Goal: Task Accomplishment & Management: Use online tool/utility

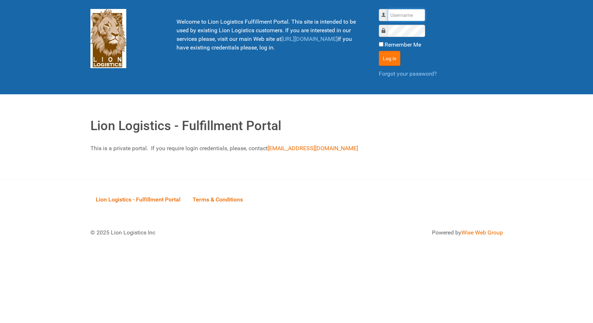
type input "lion"
click at [390, 55] on button "Log in" at bounding box center [390, 58] width 22 height 15
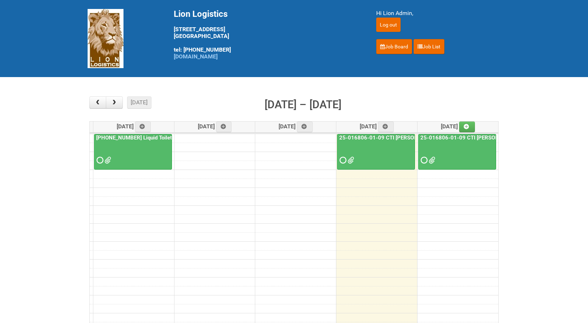
click at [448, 139] on link "25-016806-01-09 CTI Dove CM Bar Superior HUT - Mailing 2" at bounding box center [504, 138] width 171 height 6
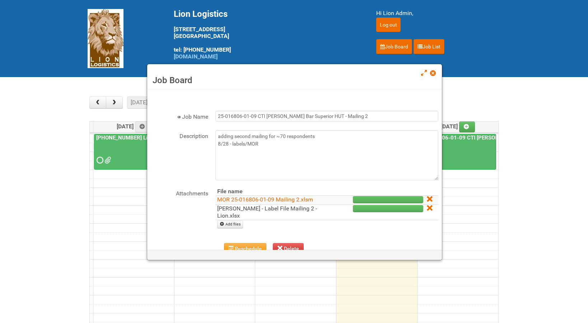
click at [283, 207] on link "Dove CM - Label File Mailing 2 - Lion.xlsx" at bounding box center [267, 212] width 100 height 14
drag, startPoint x: 433, startPoint y: 72, endPoint x: 437, endPoint y: 70, distance: 4.5
click at [433, 72] on span at bounding box center [432, 73] width 5 height 5
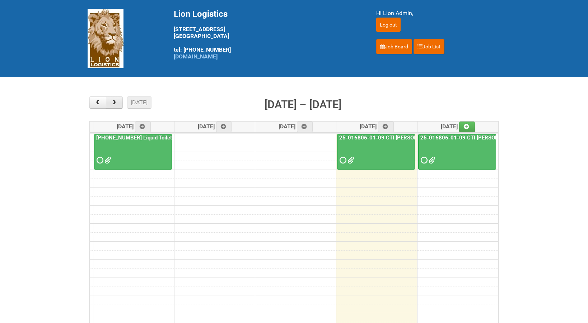
click at [115, 102] on span "button" at bounding box center [114, 103] width 7 height 6
